Goal: Find specific page/section: Find specific page/section

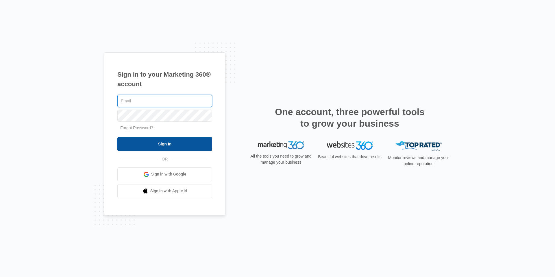
type input "[EMAIL_ADDRESS][PERSON_NAME][DOMAIN_NAME]"
click at [165, 144] on input "Sign In" at bounding box center [164, 144] width 95 height 14
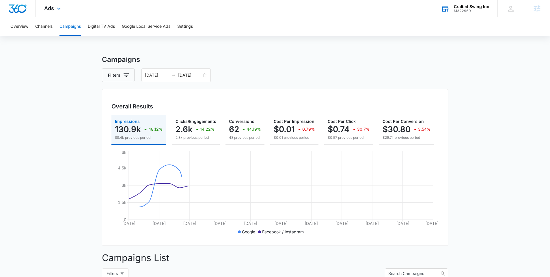
click at [466, 7] on div "Crafted Swing Inc" at bounding box center [471, 6] width 35 height 5
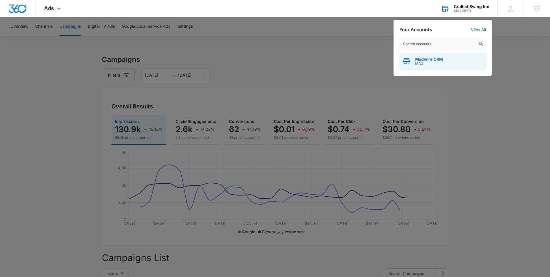
drag, startPoint x: 451, startPoint y: 45, endPoint x: 455, endPoint y: 66, distance: 21.4
click at [453, 45] on input "text" at bounding box center [443, 44] width 87 height 12
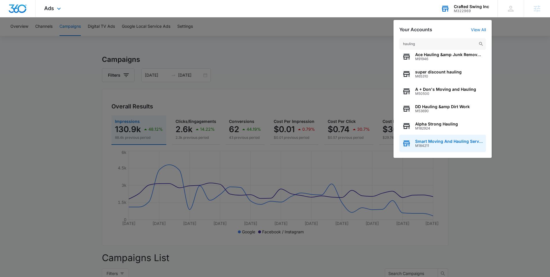
scroll to position [53, 0]
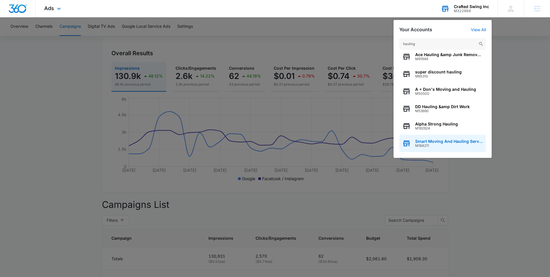
type input "hauling"
click at [422, 142] on span "Smart Moving And Hauling Services LLC" at bounding box center [449, 141] width 68 height 5
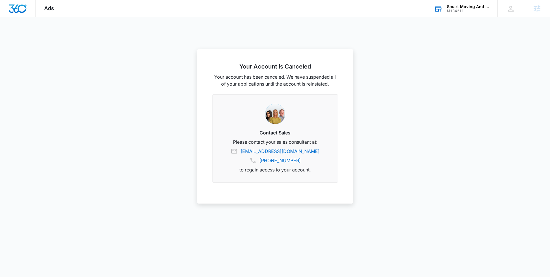
drag, startPoint x: 465, startPoint y: 8, endPoint x: 445, endPoint y: 16, distance: 21.3
click at [465, 8] on div "Smart Moving And Hauling Services LLC" at bounding box center [468, 6] width 42 height 5
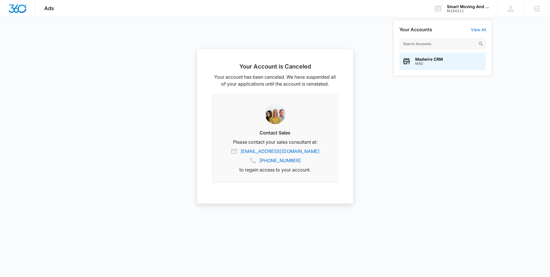
drag, startPoint x: 430, startPoint y: 44, endPoint x: 434, endPoint y: 48, distance: 5.5
click at [432, 43] on input "text" at bounding box center [443, 44] width 87 height 12
type input "hauling"
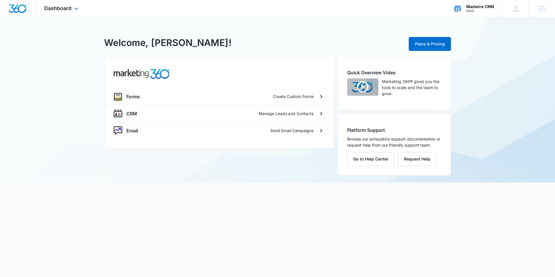
click at [477, 6] on div "Madwire CRM" at bounding box center [480, 6] width 28 height 5
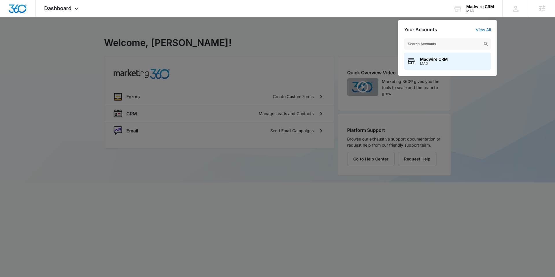
click at [436, 47] on input "text" at bounding box center [447, 44] width 87 height 12
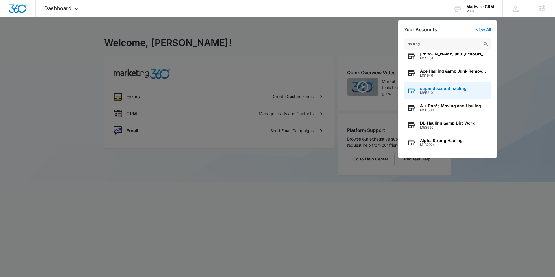
scroll to position [64, 0]
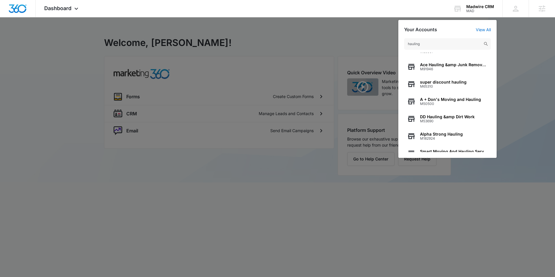
drag, startPoint x: 434, startPoint y: 42, endPoint x: 270, endPoint y: 20, distance: 165.8
click at [275, 17] on nav "Dashboard Apps Forms CRM Email Settings Madwire CRM MAD Your Accounts View All …" at bounding box center [277, 8] width 555 height 17
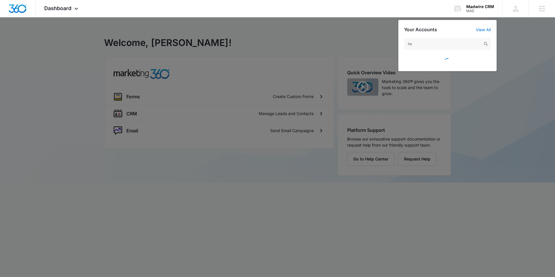
type input "h"
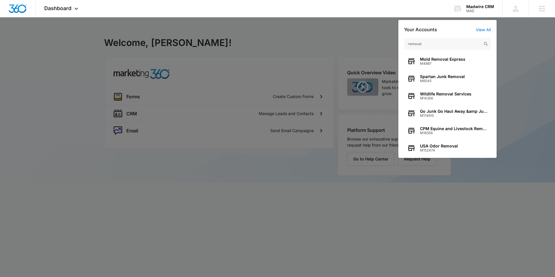
type input "removal"
click at [335, 33] on div at bounding box center [277, 138] width 555 height 277
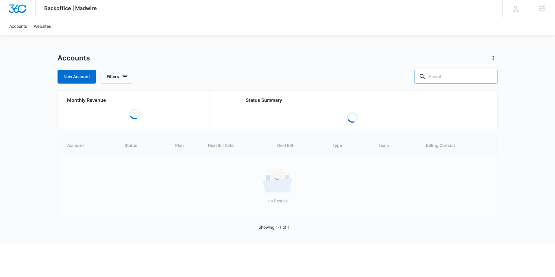
drag, startPoint x: 458, startPoint y: 76, endPoint x: 460, endPoint y: 74, distance: 3.3
click at [458, 75] on input "text" at bounding box center [455, 77] width 83 height 14
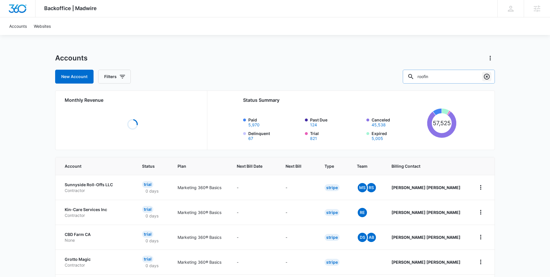
type input "roofin"
click at [487, 77] on icon "Clear" at bounding box center [487, 77] width 6 height 6
click at [365, 56] on div "Accounts" at bounding box center [275, 57] width 440 height 9
